Goal: Check status: Check status

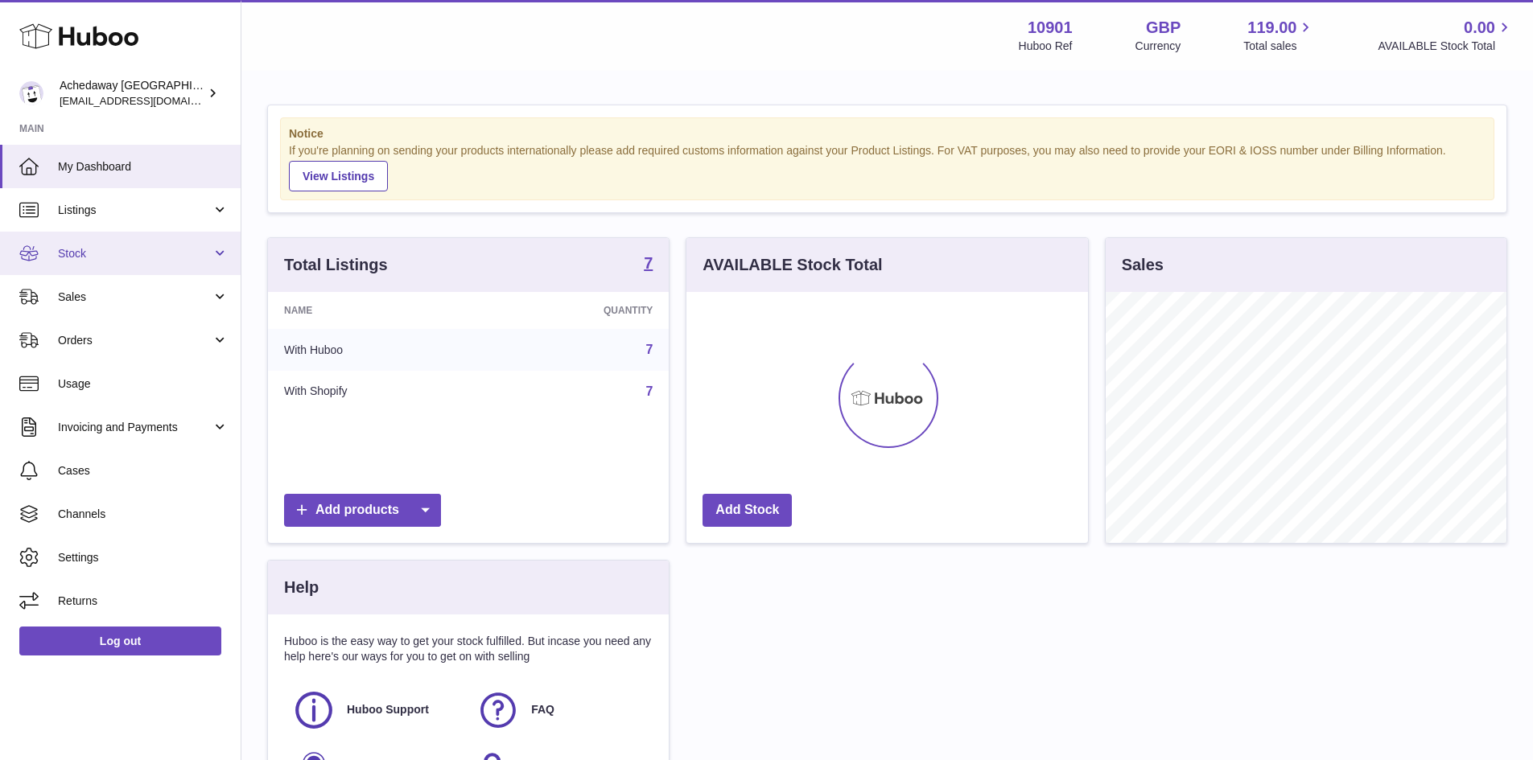
scroll to position [251, 401]
click at [91, 248] on span "Stock" at bounding box center [135, 253] width 154 height 15
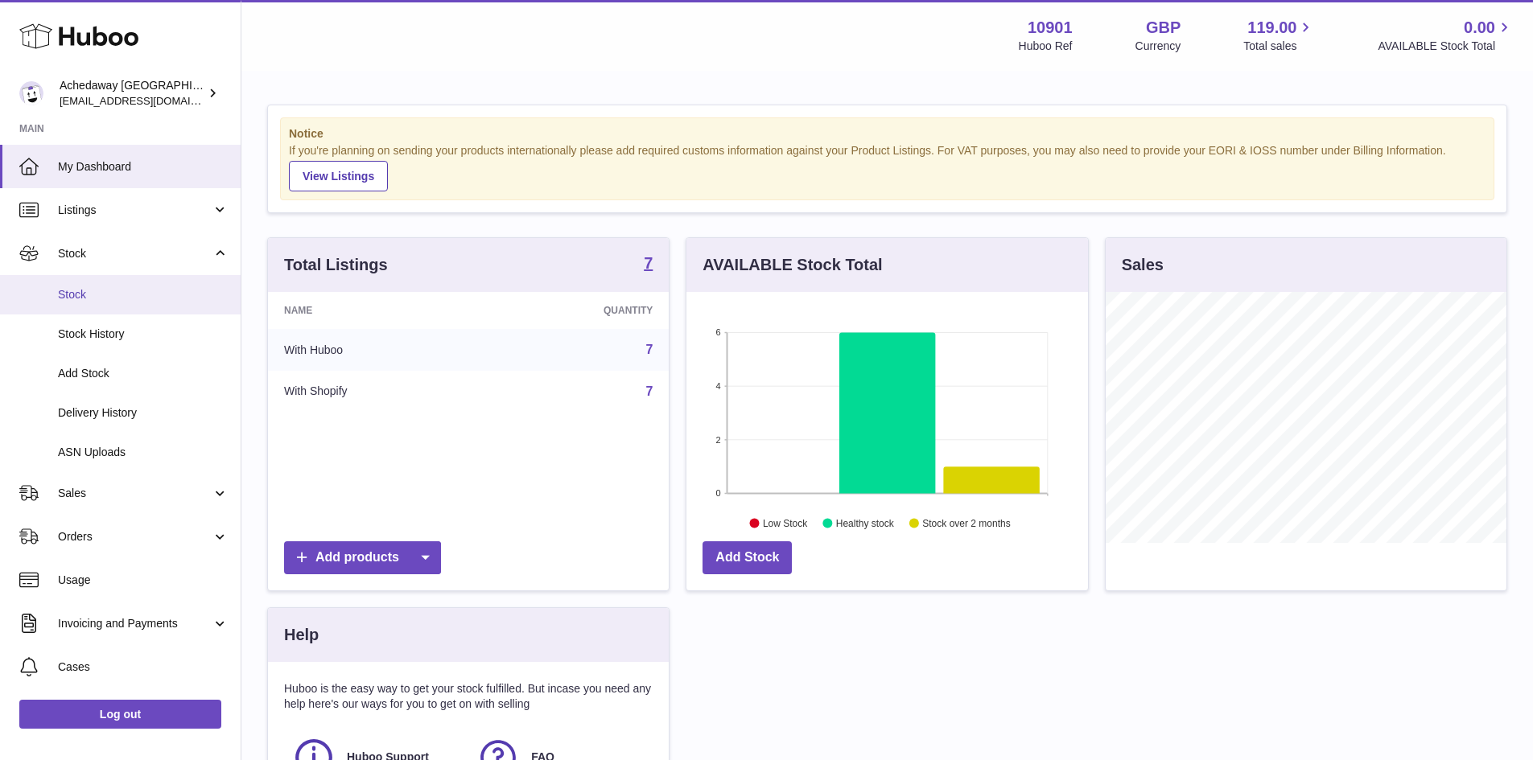
click at [120, 302] on link "Stock" at bounding box center [120, 294] width 241 height 39
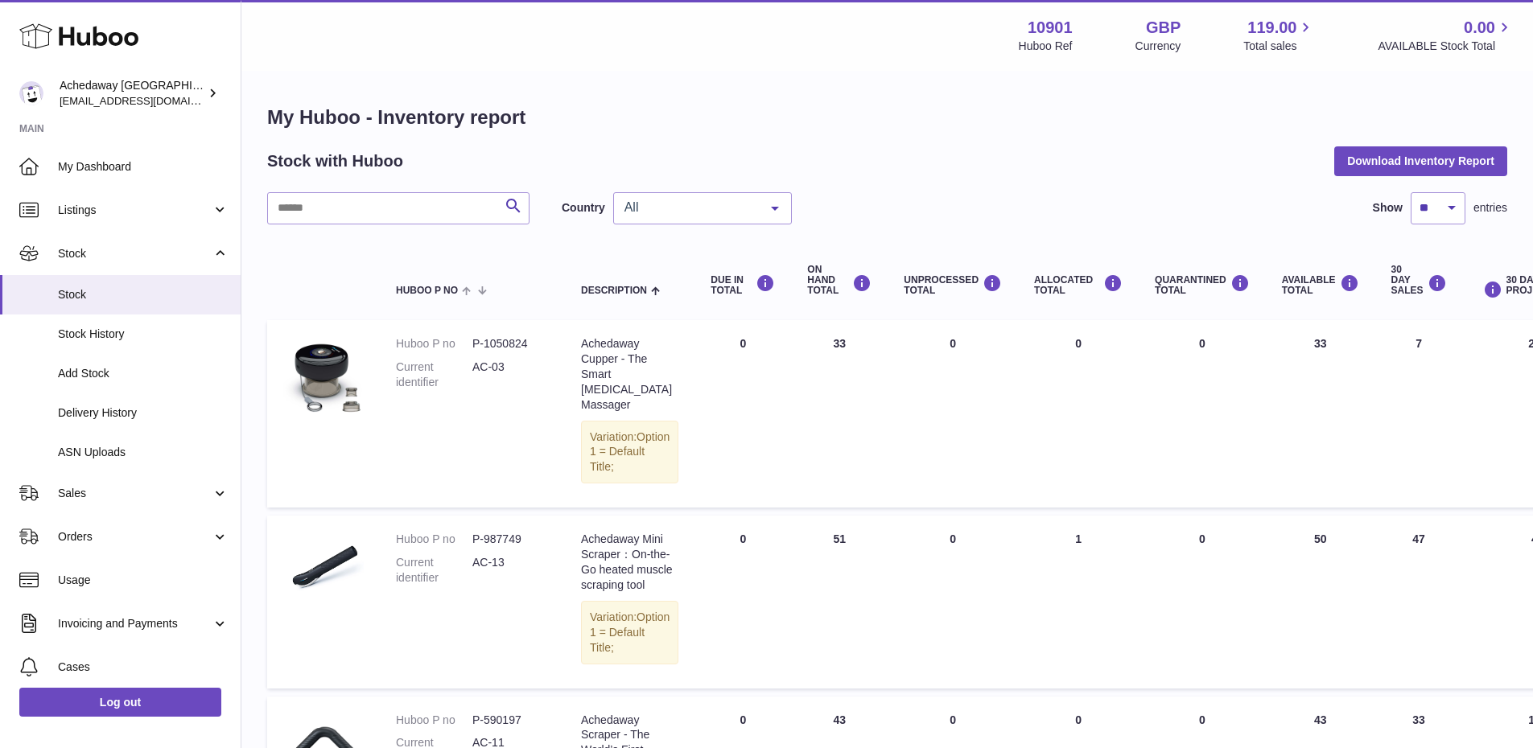
click at [665, 196] on div "All" at bounding box center [702, 208] width 179 height 32
click at [668, 258] on span "GB" at bounding box center [702, 273] width 177 height 32
click at [669, 185] on div "My Huboo - Inventory report Stock with Huboo Download Inventory Report Search C…" at bounding box center [887, 748] width 1240 height 1286
click at [681, 216] on div "GB" at bounding box center [702, 208] width 179 height 32
click at [677, 290] on span "ES" at bounding box center [702, 305] width 177 height 32
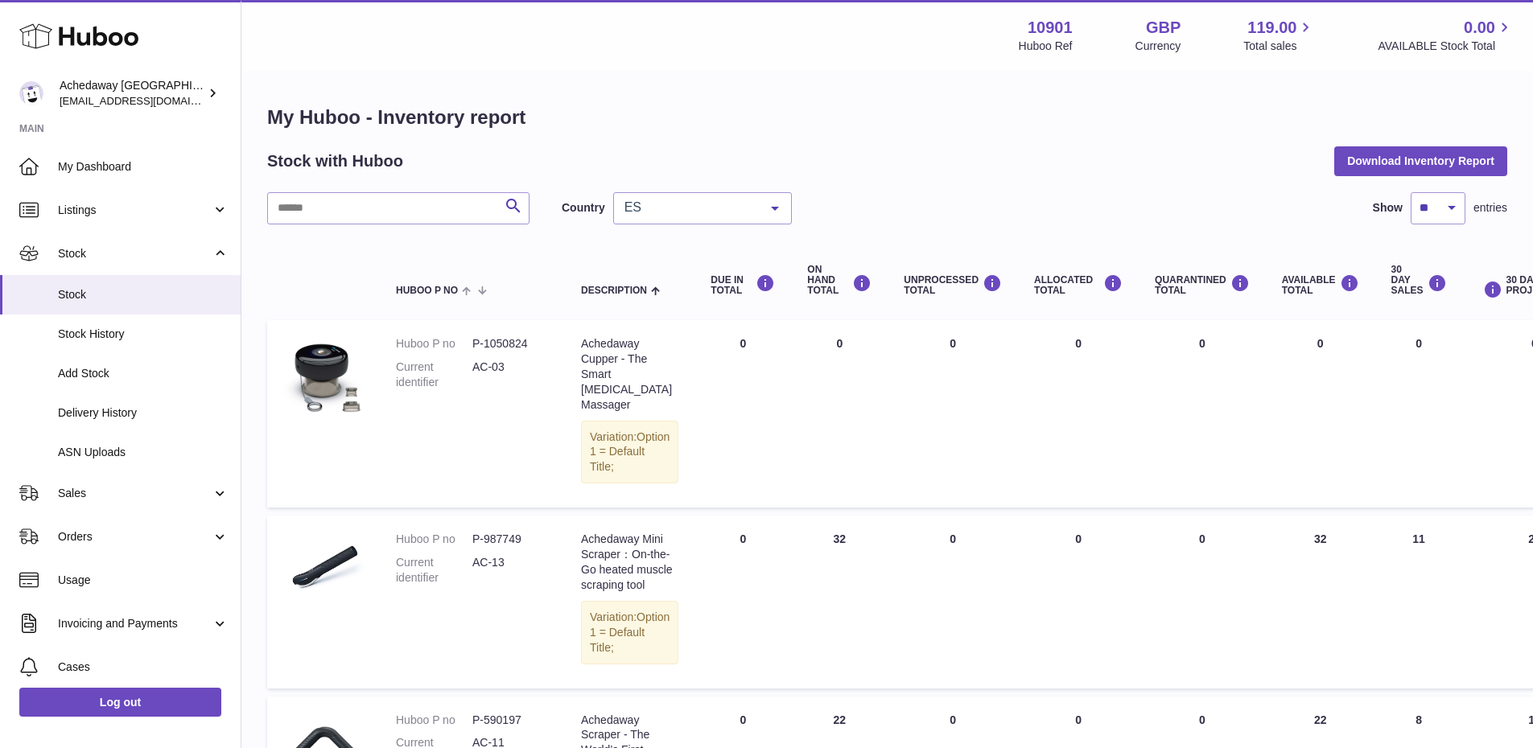
click at [668, 212] on span "ES" at bounding box center [689, 208] width 138 height 16
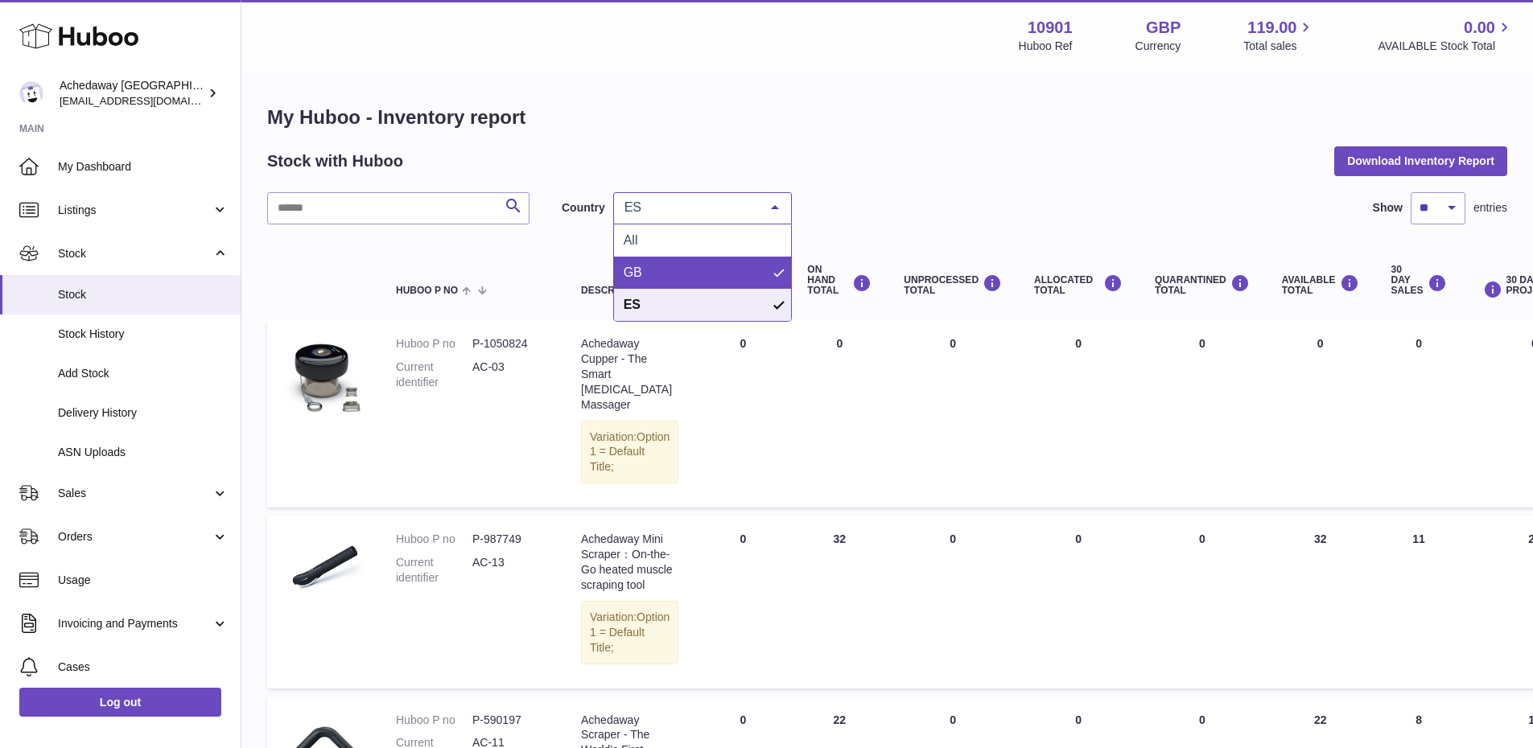
click at [675, 283] on span "GB" at bounding box center [702, 273] width 177 height 32
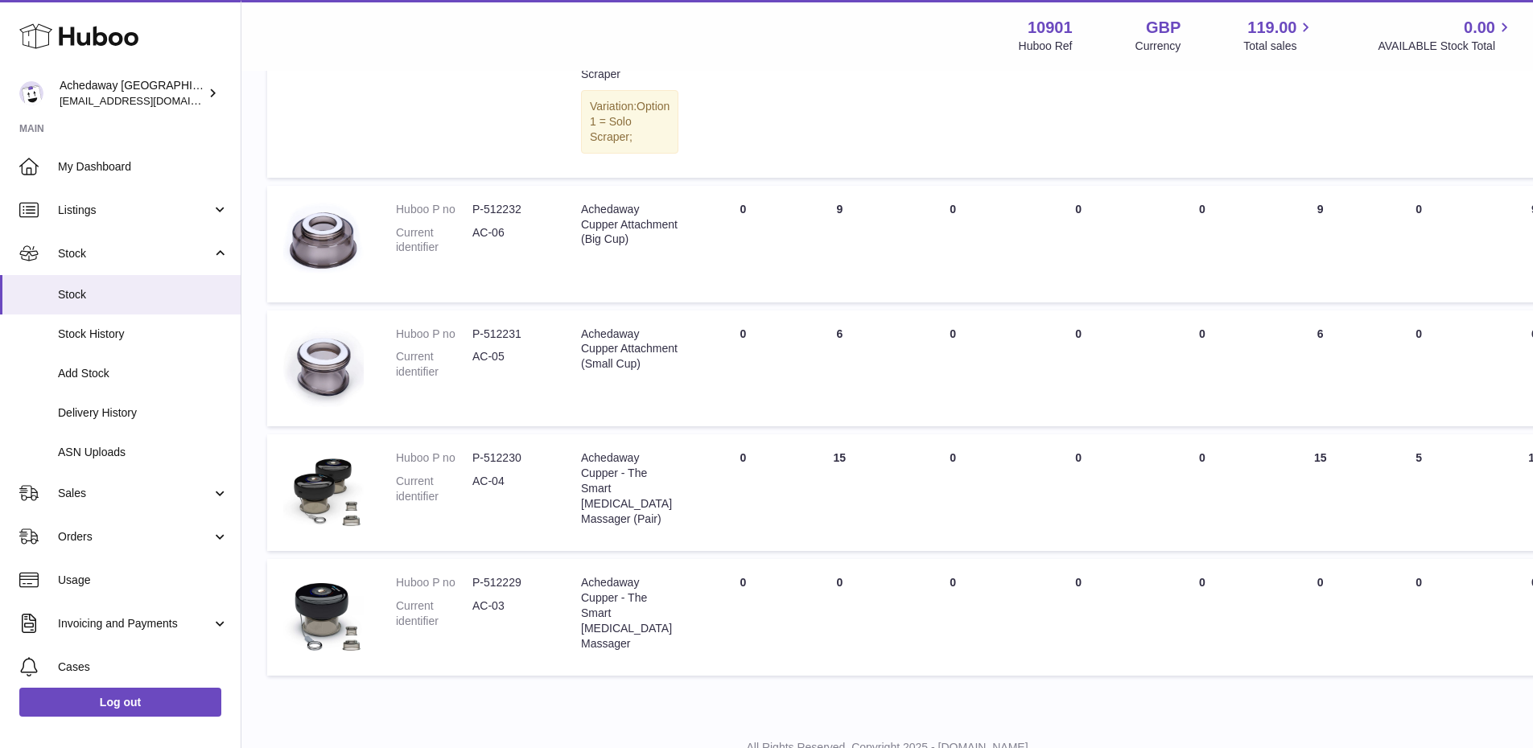
scroll to position [830, 0]
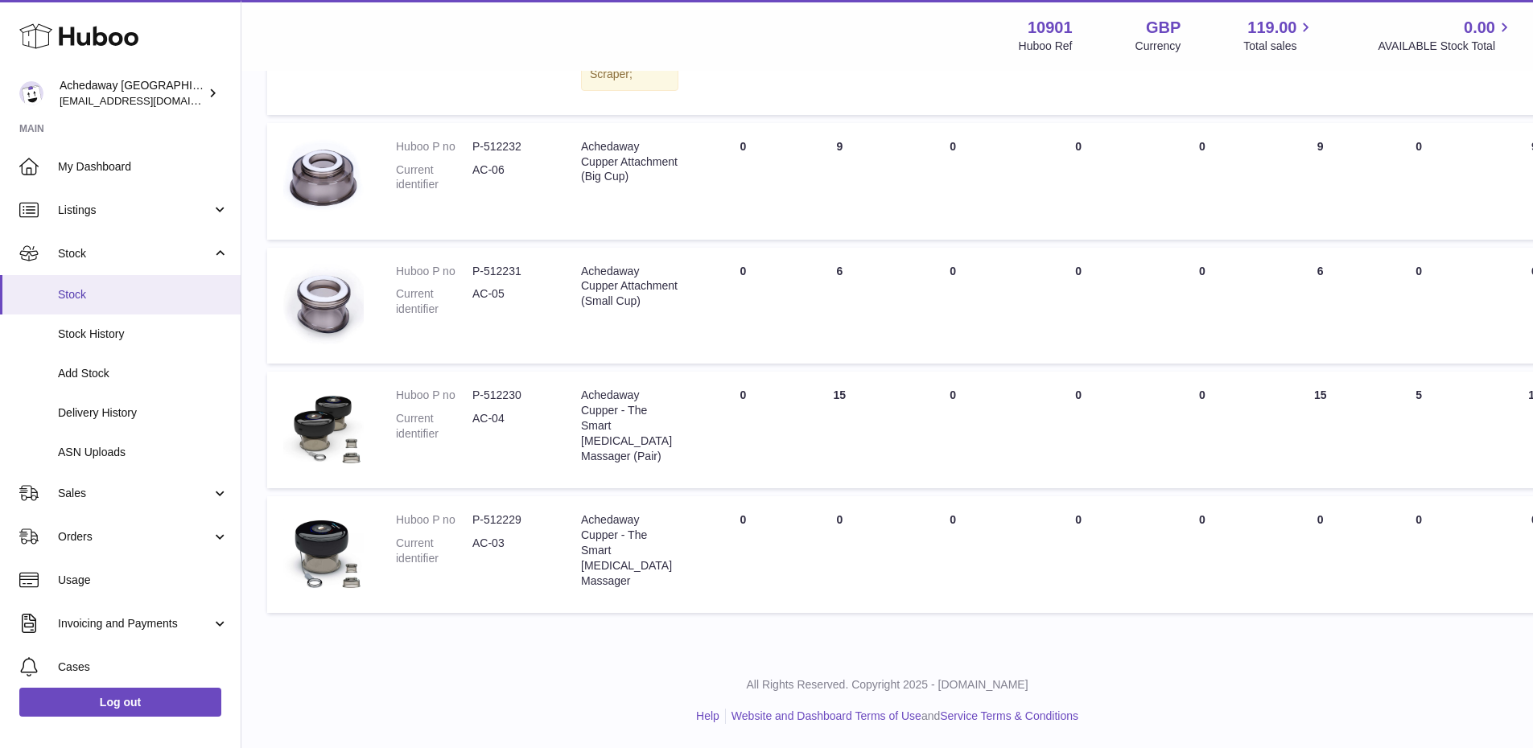
click at [112, 308] on link "Stock" at bounding box center [120, 294] width 241 height 39
